Goal: Information Seeking & Learning: Learn about a topic

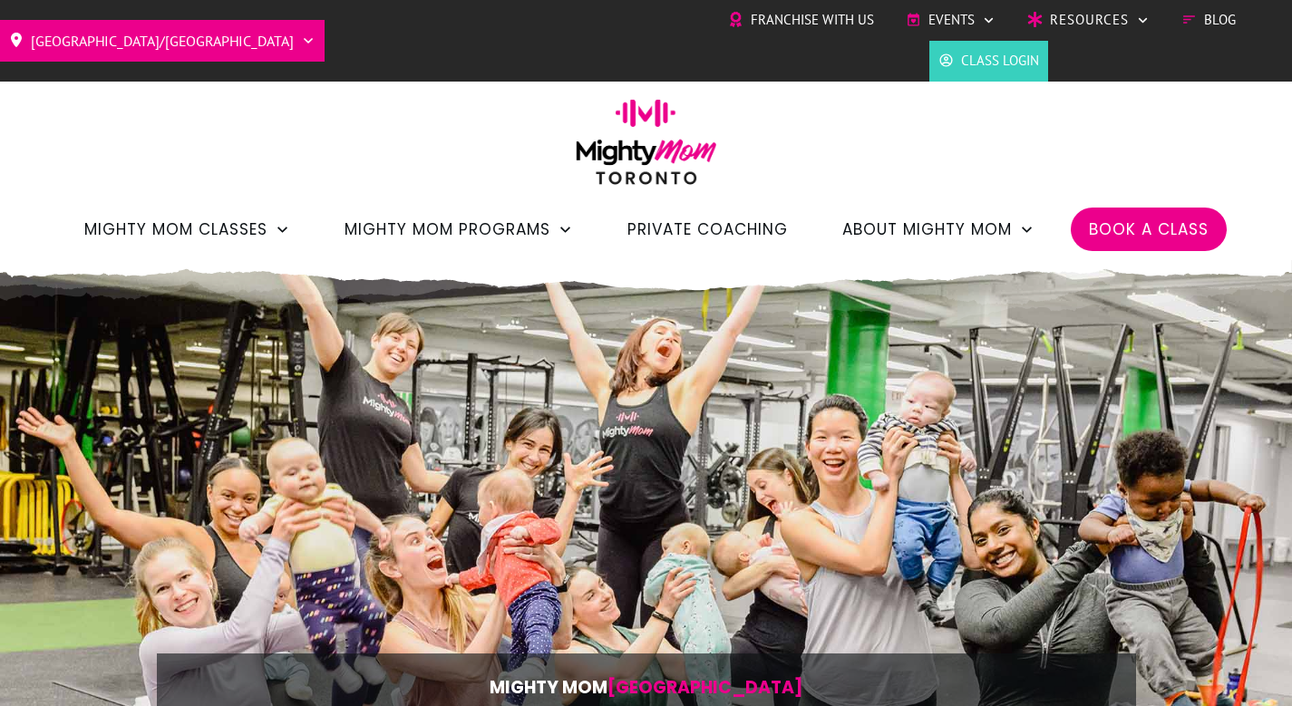
scroll to position [1511, 0]
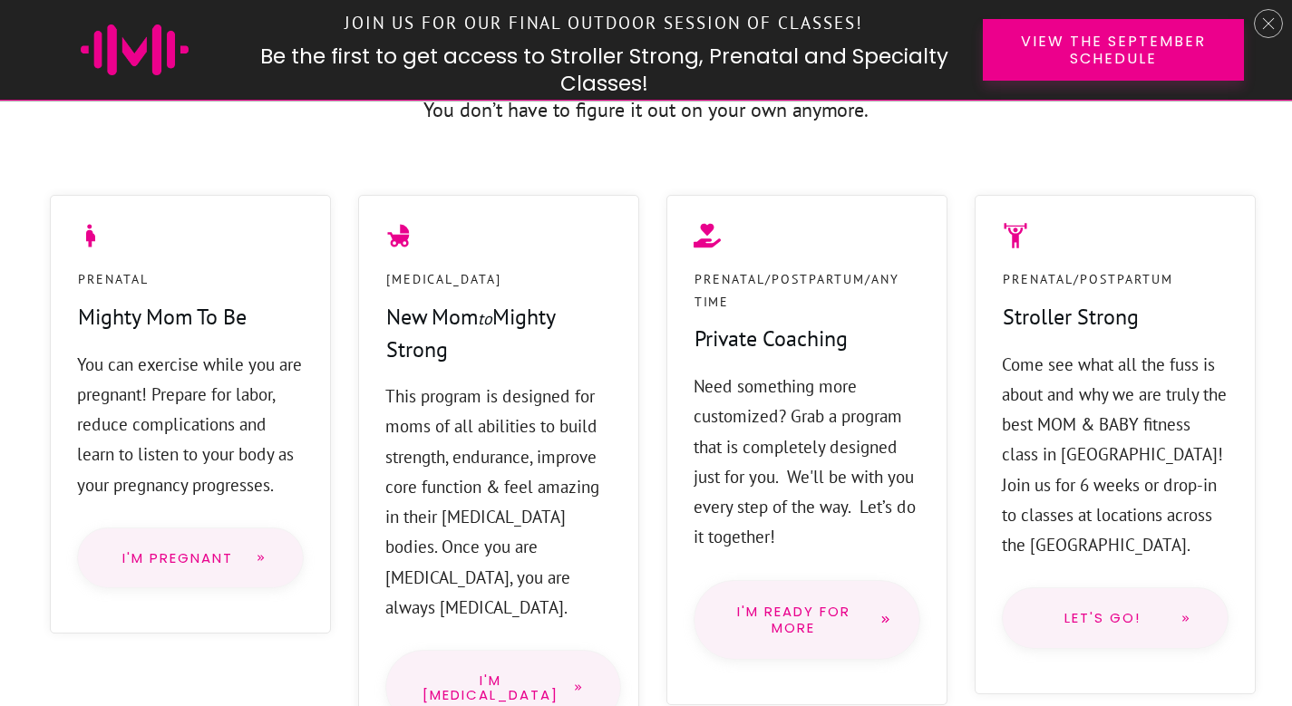
click at [81, 360] on p "You can exercise while you are pregnant! Prepare for labor, reduce complication…" at bounding box center [190, 425] width 227 height 151
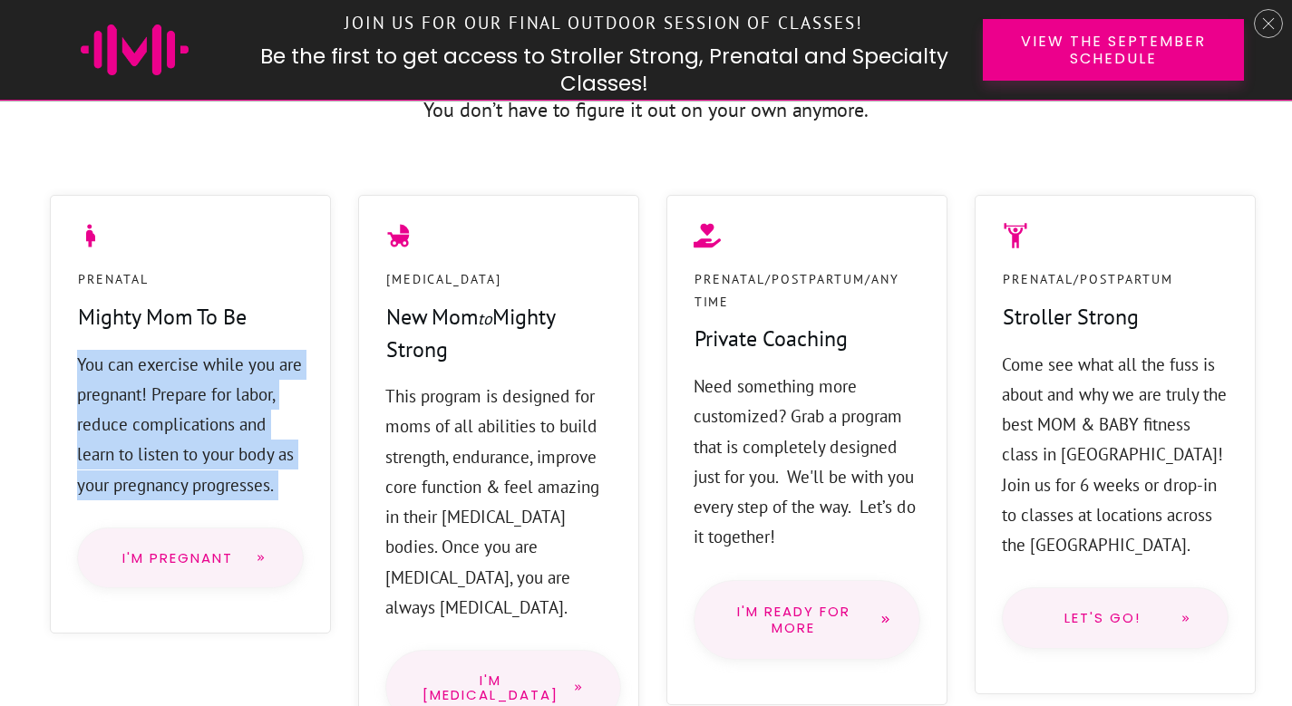
drag, startPoint x: 81, startPoint y: 360, endPoint x: 277, endPoint y: 484, distance: 232.7
click at [277, 484] on p "You can exercise while you are pregnant! Prepare for labor, reduce complication…" at bounding box center [190, 425] width 227 height 151
copy div "You can exercise while you are pregnant! Prepare for labor, reduce complication…"
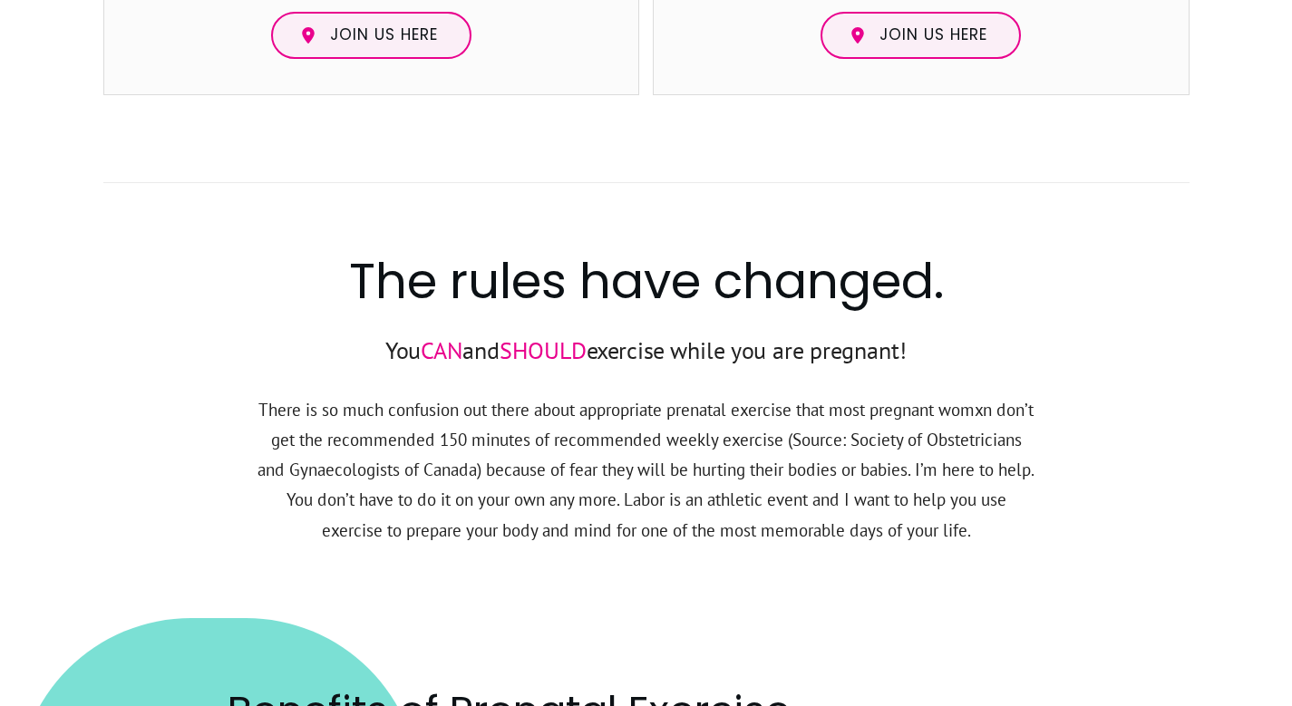
scroll to position [2184, 0]
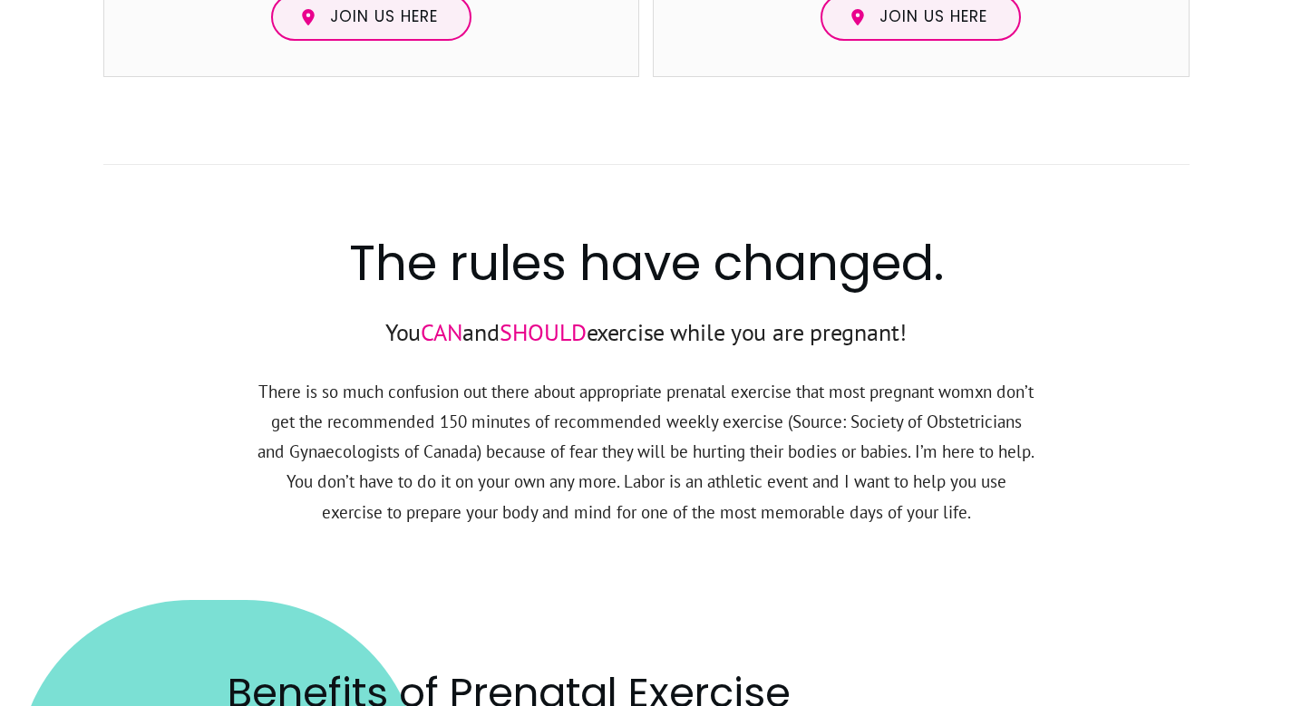
click at [742, 479] on p "There is so much confusion out there about appropriate prenatal exercise that m…" at bounding box center [647, 463] width 780 height 172
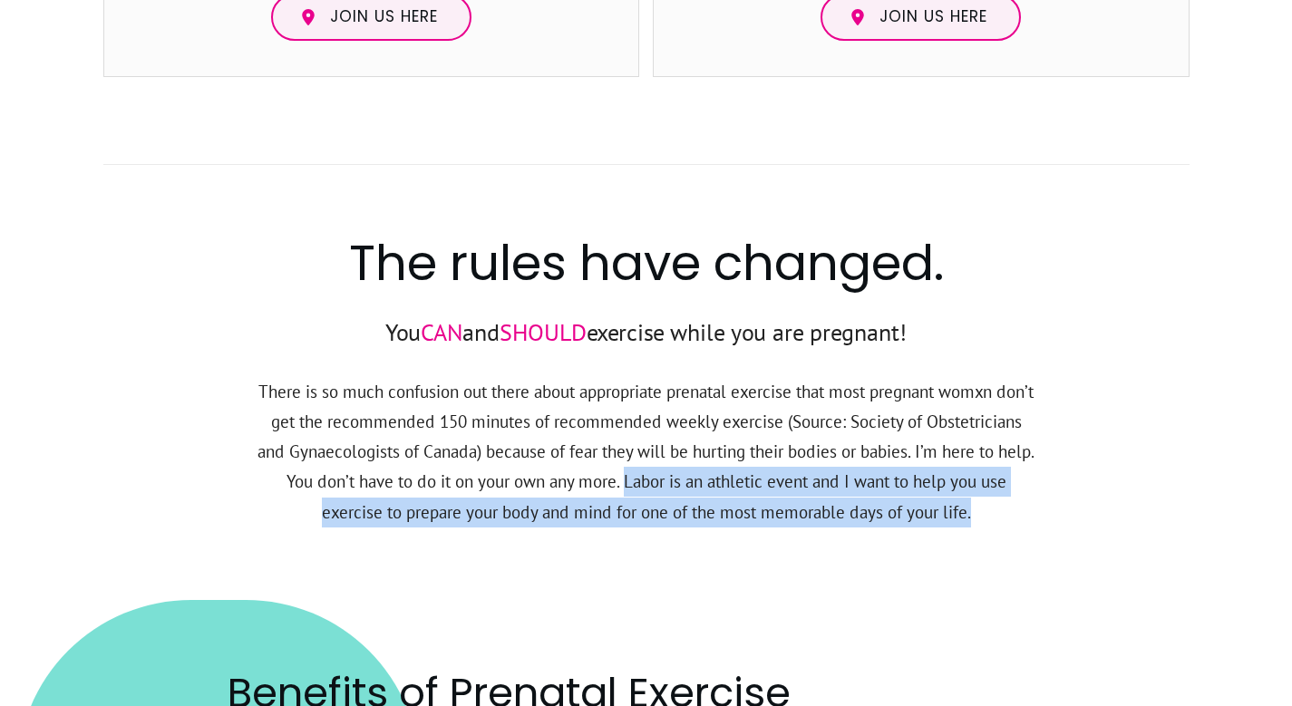
drag, startPoint x: 742, startPoint y: 479, endPoint x: 532, endPoint y: 529, distance: 215.3
click at [532, 529] on p "There is so much confusion out there about appropriate prenatal exercise that m…" at bounding box center [647, 463] width 780 height 172
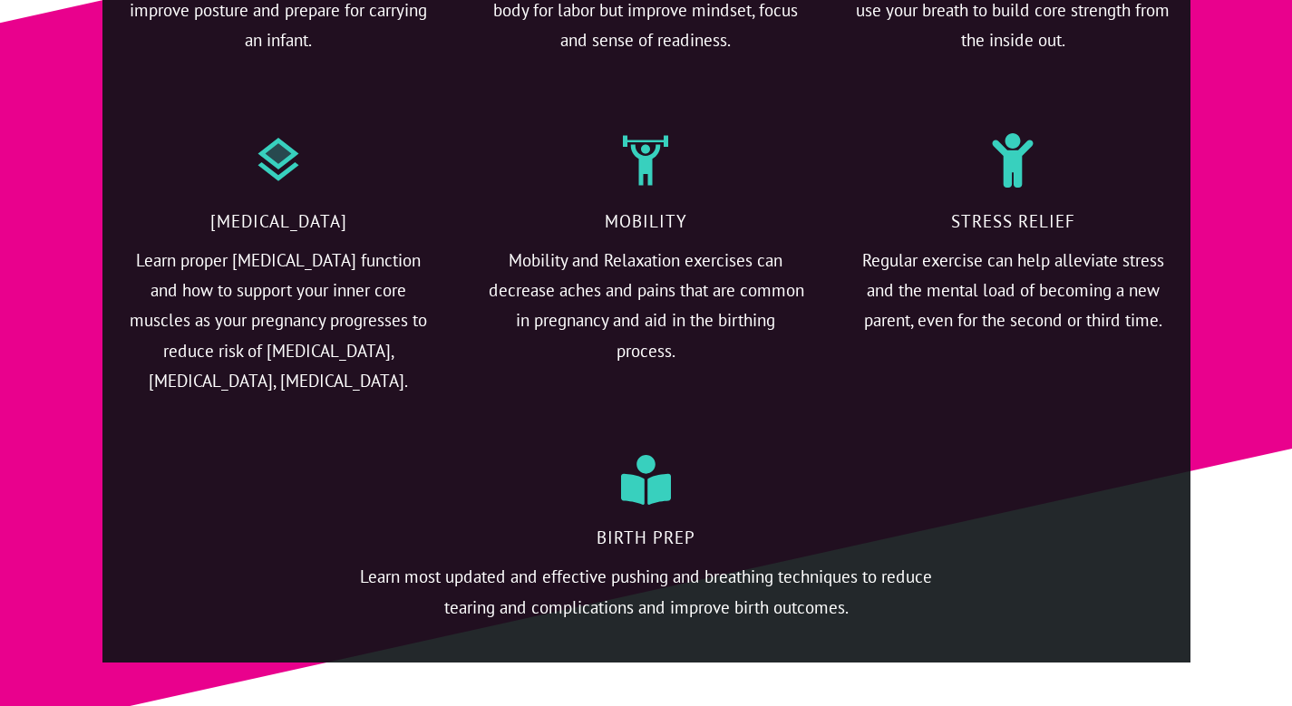
scroll to position [4598, 0]
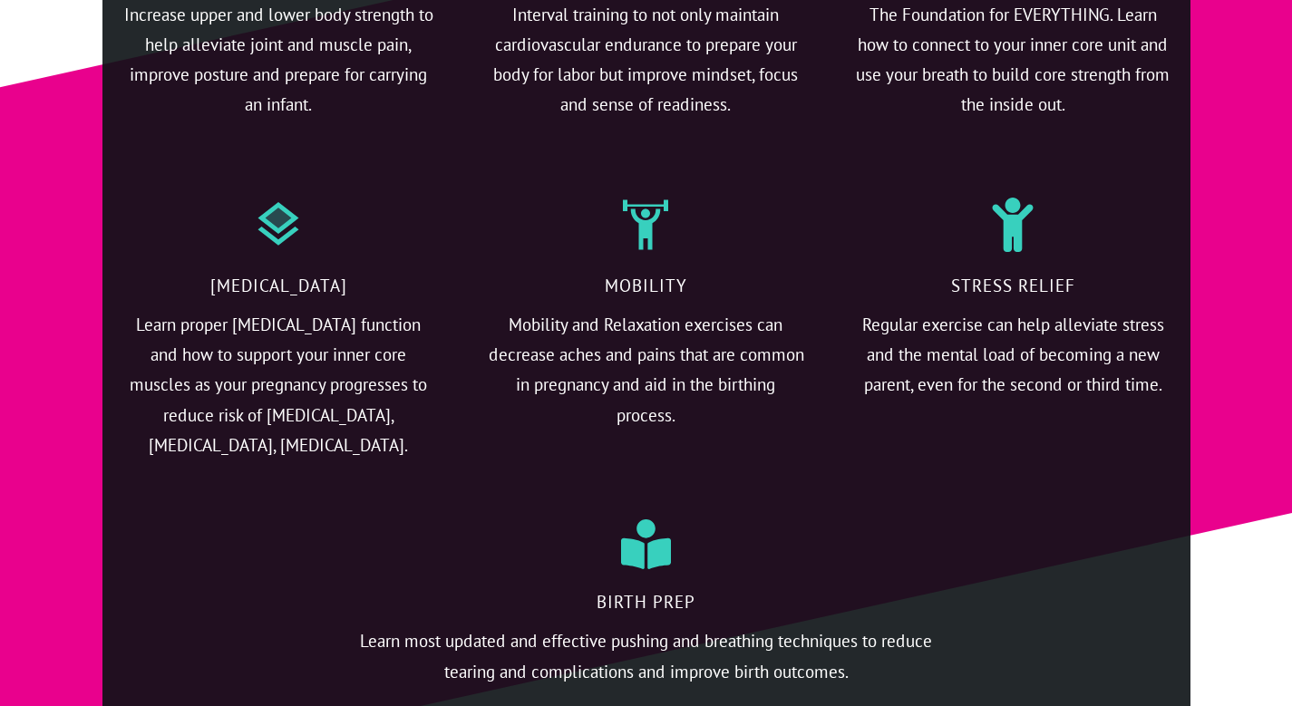
drag, startPoint x: 383, startPoint y: 435, endPoint x: 390, endPoint y: 186, distance: 249.5
click at [390, 186] on div "Pelvic floor Learn proper Pelvic Floor function and how to support your inner c…" at bounding box center [279, 332] width 317 height 305
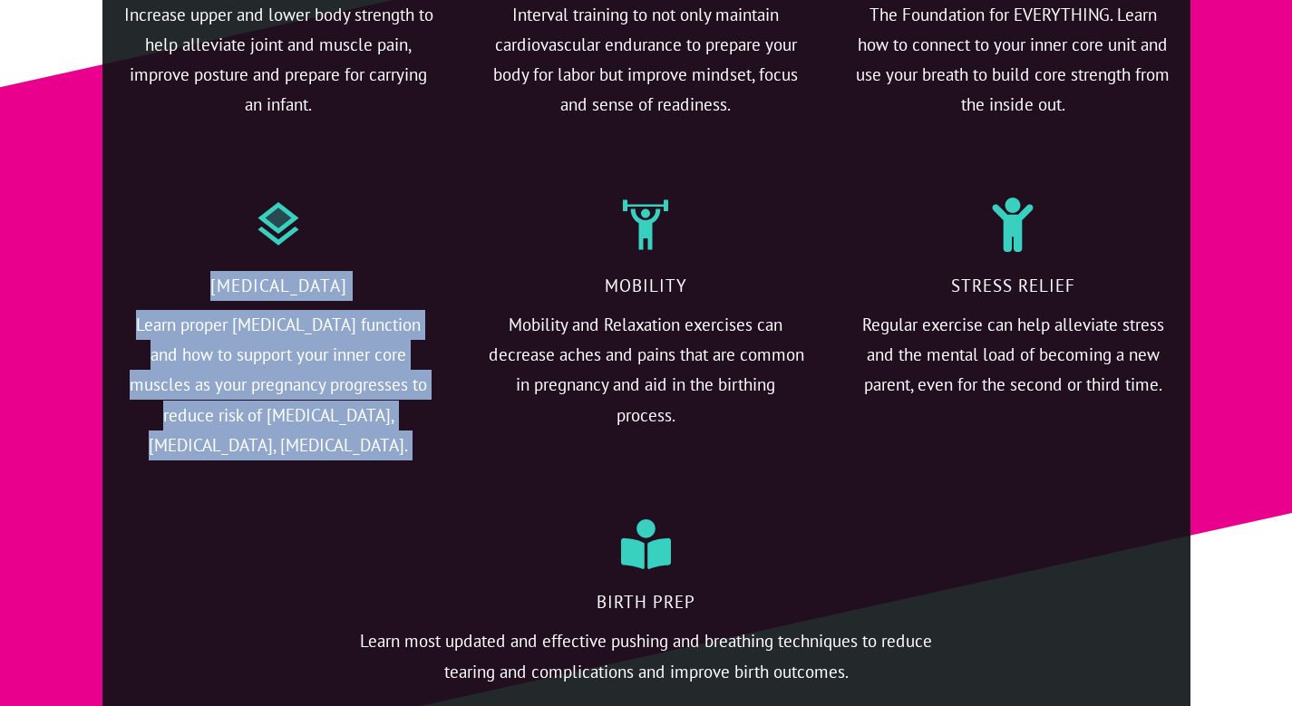
drag, startPoint x: 390, startPoint y: 187, endPoint x: 413, endPoint y: 424, distance: 238.7
click at [414, 424] on div "Pelvic floor Learn proper Pelvic Floor function and how to support your inner c…" at bounding box center [279, 332] width 317 height 305
click at [413, 424] on p "Learn proper Pelvic Floor function and how to support your inner core muscles a…" at bounding box center [280, 396] width 316 height 172
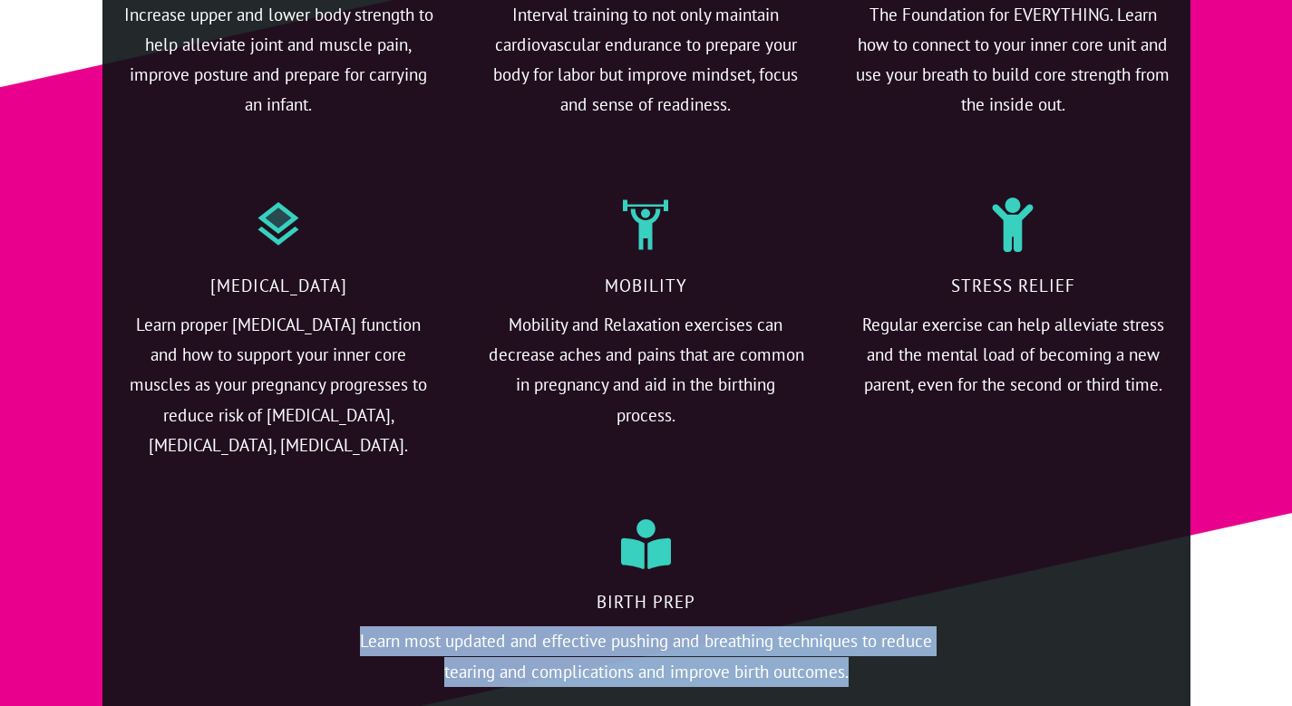
drag, startPoint x: 341, startPoint y: 620, endPoint x: 764, endPoint y: 683, distance: 428.1
click at [764, 683] on div "Birth Prep Learn most updated and effective pushing and breathing techniques to…" at bounding box center [647, 605] width 1052 height 208
click at [891, 670] on p "Learn most updated and effective pushing and breathing techniques to reduce tea…" at bounding box center [646, 668] width 599 height 83
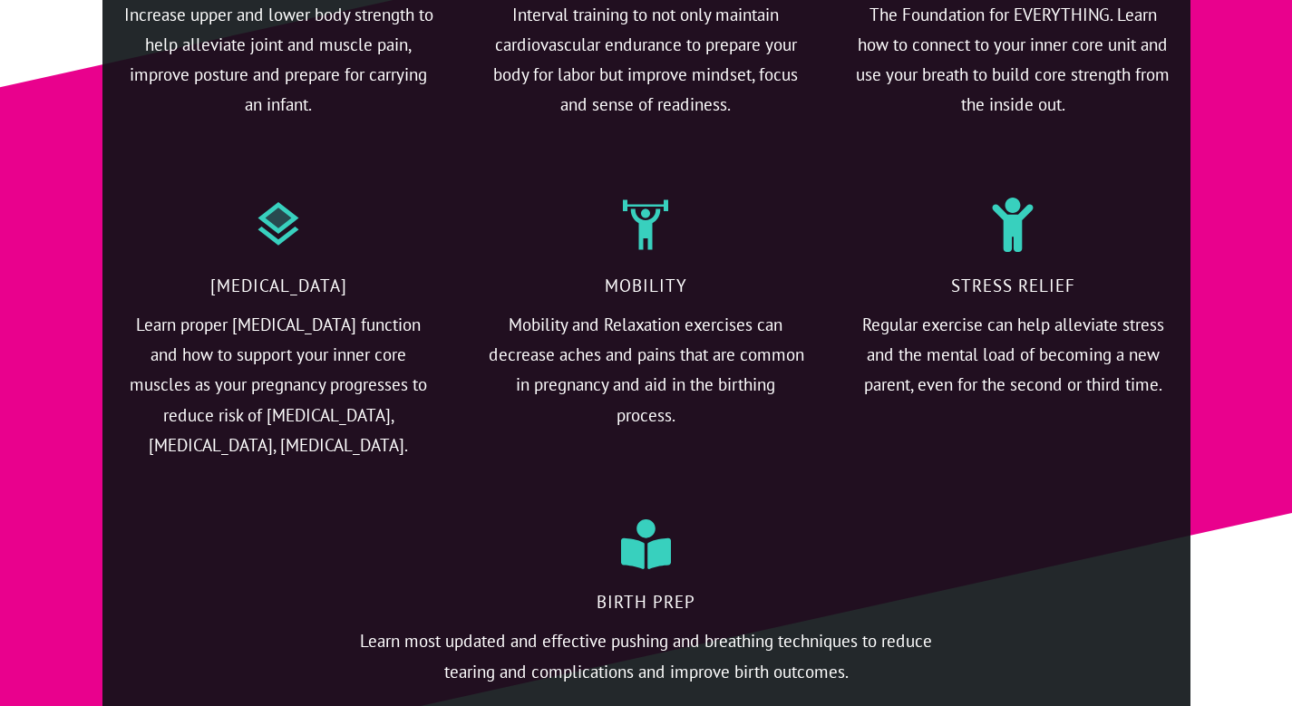
drag, startPoint x: 891, startPoint y: 670, endPoint x: 892, endPoint y: 452, distance: 218.6
click at [892, 452] on div "Resistance training Increase upper and lower body strength to help alleviate jo…" at bounding box center [646, 282] width 1088 height 891
click at [892, 452] on div "Stress relief Regular exercise can help alleviate stress and the mental load of…" at bounding box center [1014, 331] width 354 height 341
drag, startPoint x: 892, startPoint y: 452, endPoint x: 939, endPoint y: 663, distance: 216.3
click at [939, 663] on div "Resistance training Increase upper and lower body strength to help alleviate jo…" at bounding box center [646, 282] width 1088 height 891
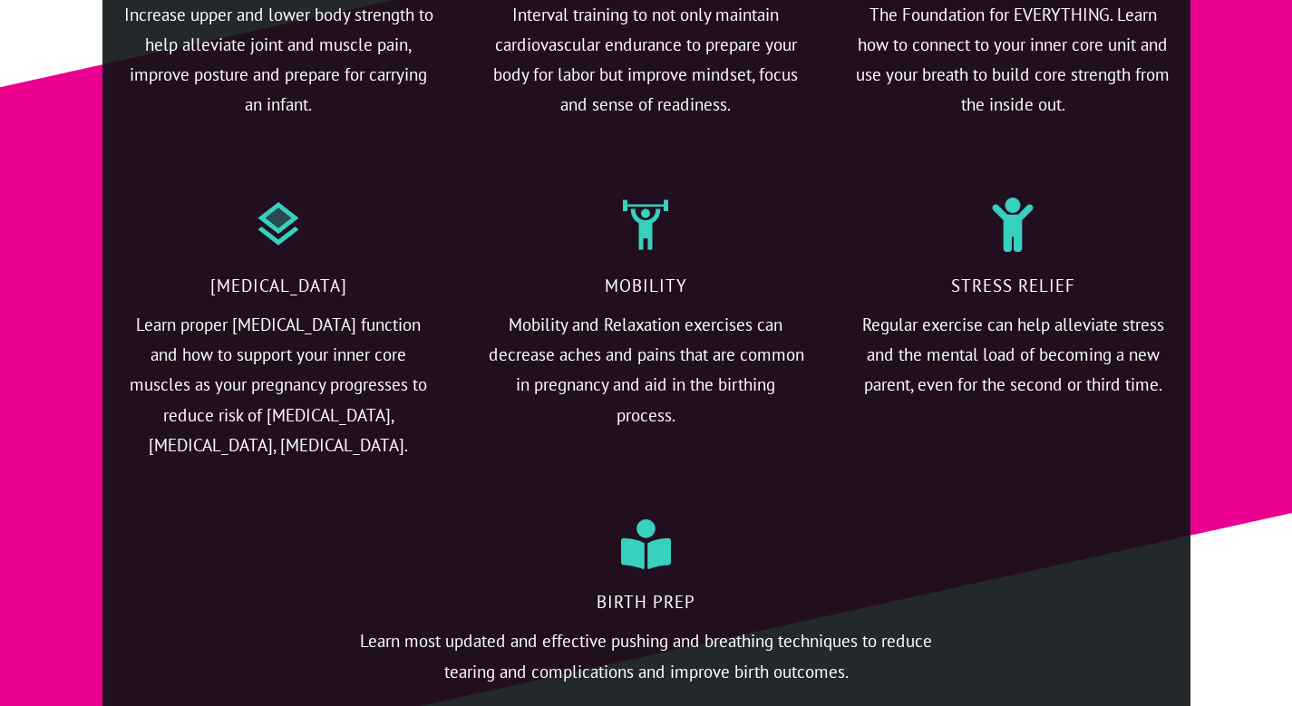
click at [939, 663] on p "Learn most updated and effective pushing and breathing techniques to reduce tea…" at bounding box center [646, 668] width 599 height 83
drag, startPoint x: 939, startPoint y: 663, endPoint x: 931, endPoint y: 443, distance: 220.5
click at [931, 443] on div "Resistance training Increase upper and lower body strength to help alleviate jo…" at bounding box center [646, 282] width 1088 height 891
click at [931, 443] on div "Stress relief Regular exercise can help alleviate stress and the mental load of…" at bounding box center [1014, 331] width 354 height 341
click at [852, 439] on div "Stress relief Regular exercise can help alleviate stress and the mental load of…" at bounding box center [1014, 331] width 354 height 341
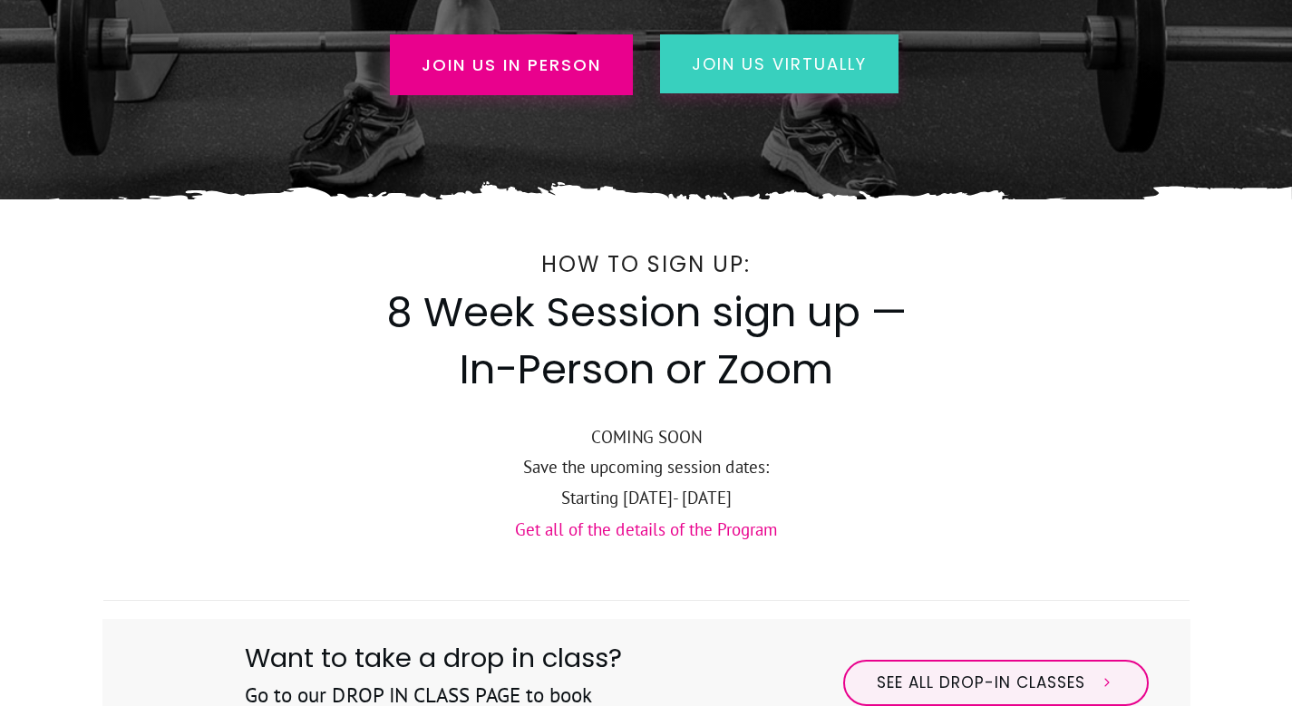
scroll to position [574, 0]
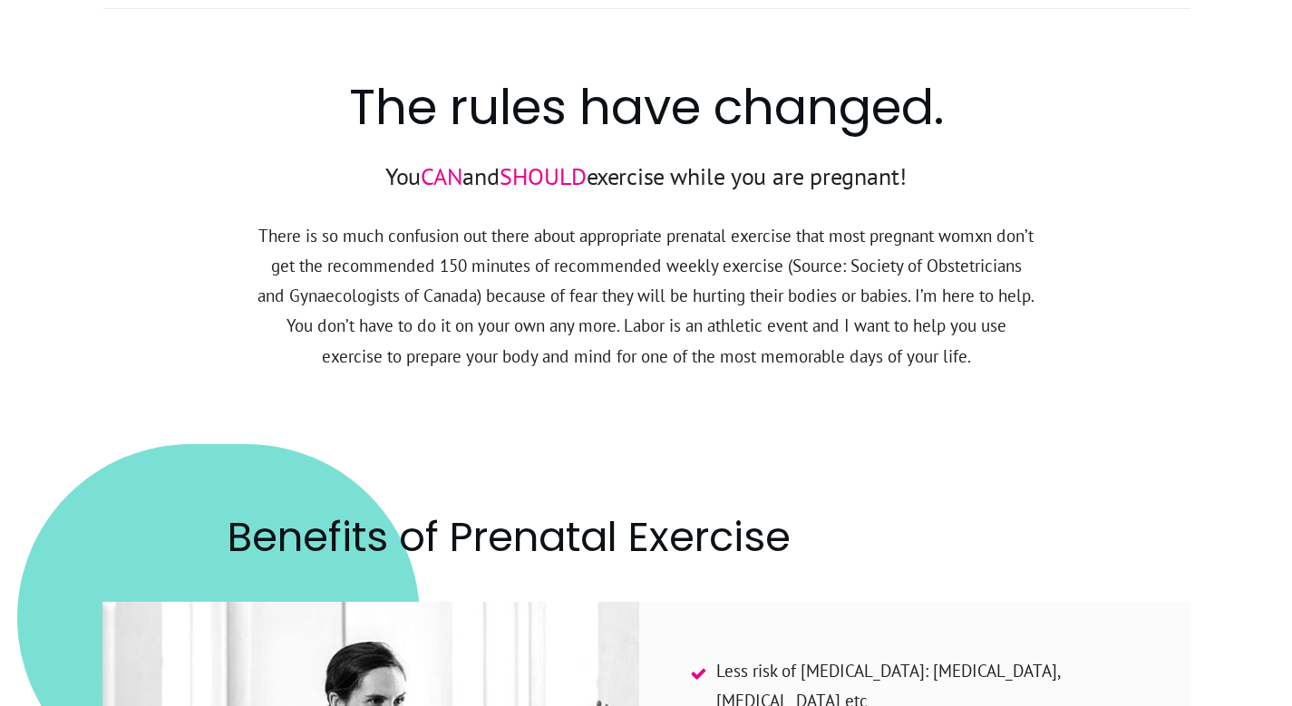
scroll to position [2328, 0]
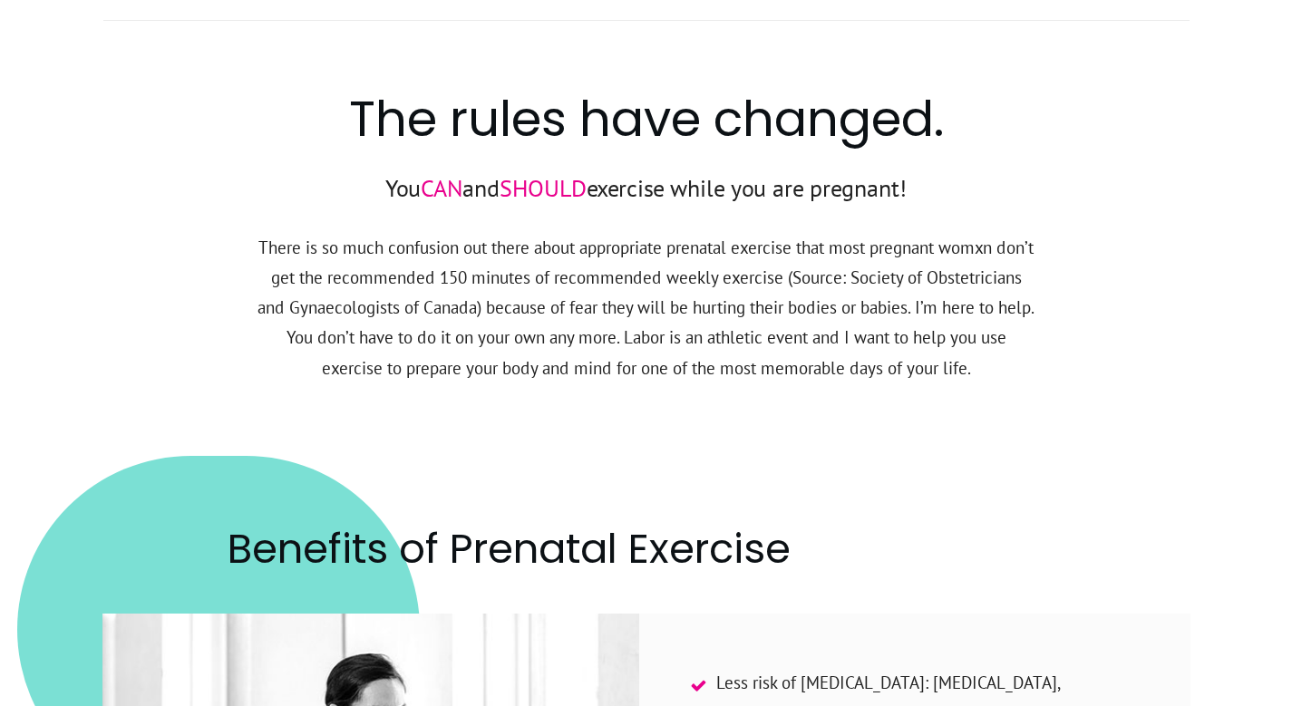
click at [388, 135] on h2 "The rules have changed." at bounding box center [646, 126] width 1086 height 82
click at [380, 184] on p "You CAN and SHOULD exercise while you are pregnant!" at bounding box center [646, 199] width 1086 height 63
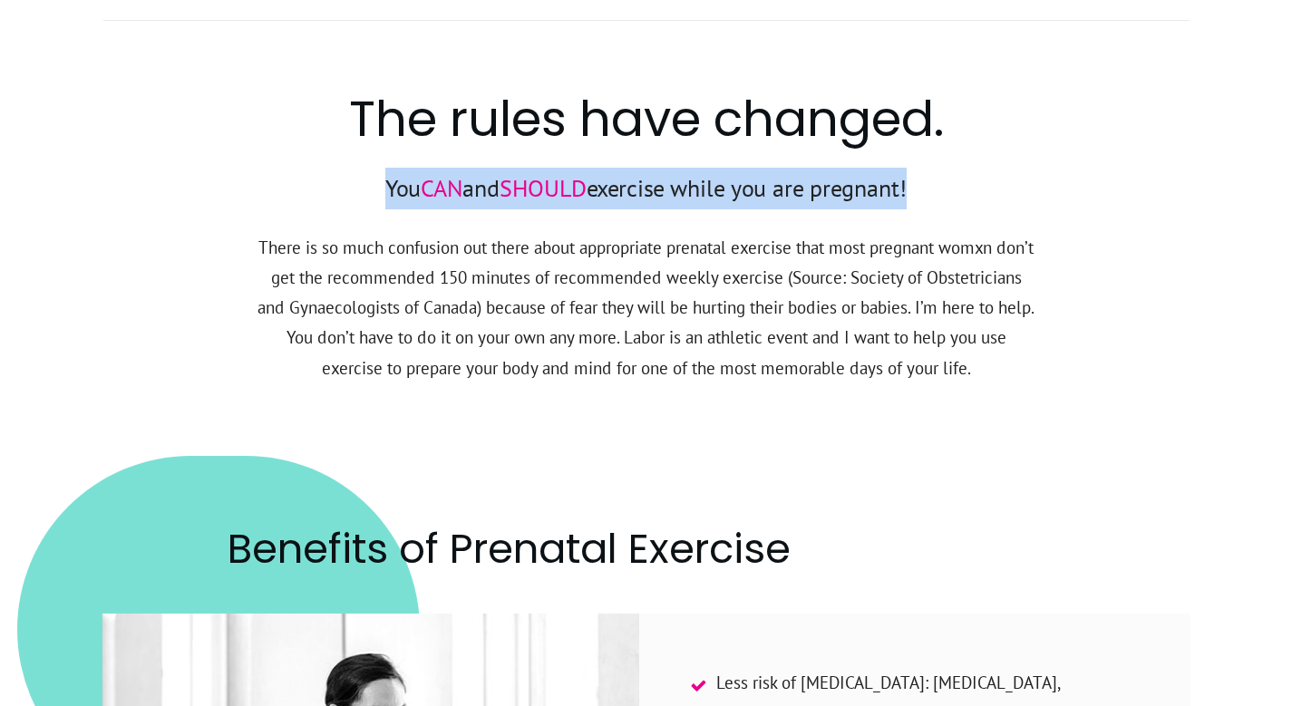
drag, startPoint x: 380, startPoint y: 184, endPoint x: 843, endPoint y: 173, distance: 463.5
click at [843, 173] on p "You CAN and SHOULD exercise while you are pregnant!" at bounding box center [646, 199] width 1086 height 63
